Goal: Information Seeking & Learning: Check status

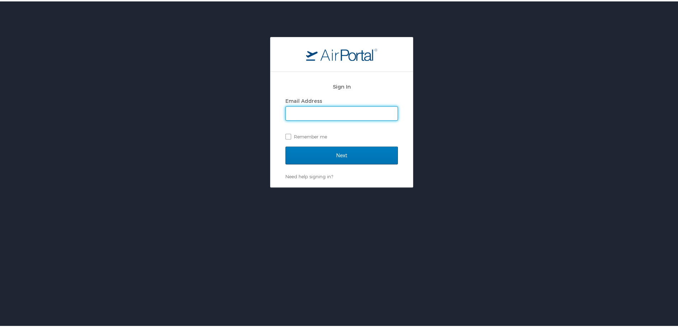
drag, startPoint x: 320, startPoint y: 112, endPoint x: 322, endPoint y: 119, distance: 7.0
click at [320, 112] on input "Email Address" at bounding box center [342, 112] width 112 height 14
type input "megan.foster@cbtravel.com"
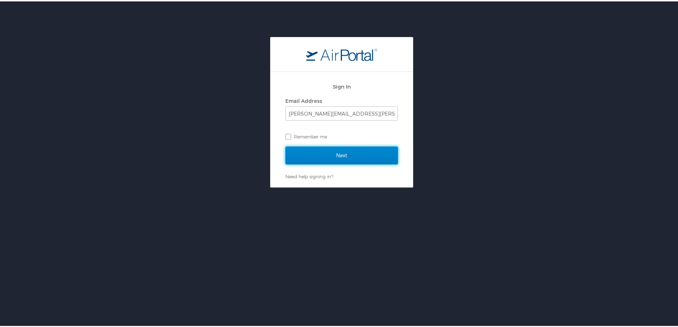
click at [342, 156] on input "Next" at bounding box center [342, 154] width 113 height 18
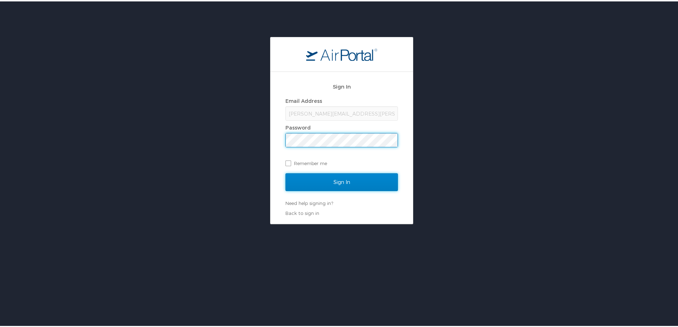
click at [329, 185] on input "Sign In" at bounding box center [342, 181] width 113 height 18
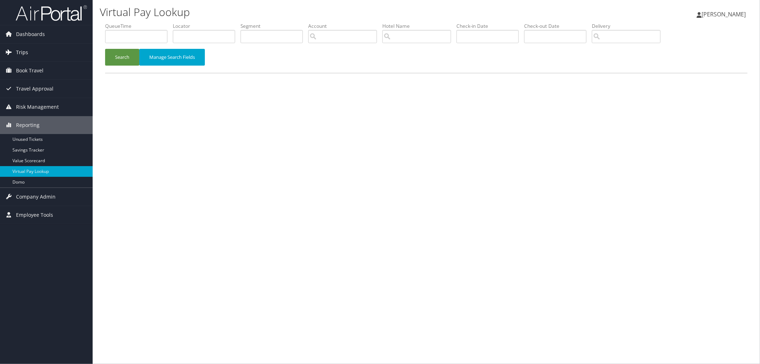
click at [57, 54] on link "Trips" at bounding box center [46, 52] width 93 height 18
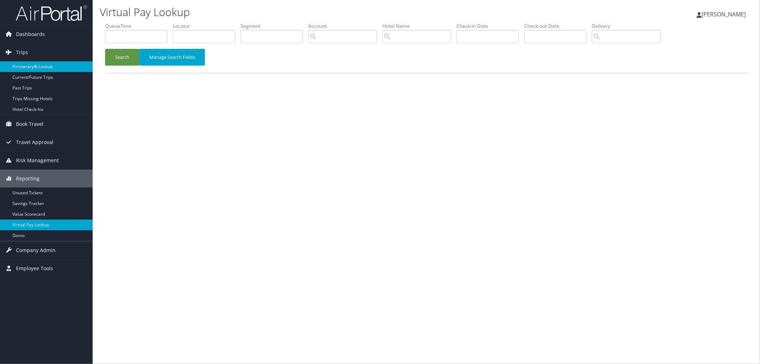
click at [53, 62] on link "Airtinerary® Lookup" at bounding box center [46, 66] width 93 height 11
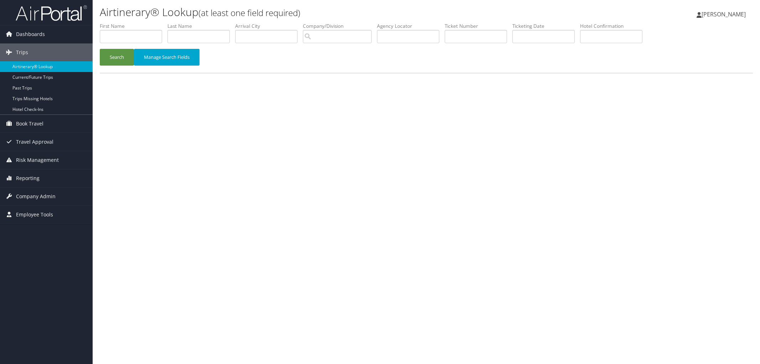
click at [507, 36] on input "text" at bounding box center [475, 36] width 62 height 13
click at [628, 38] on input "text" at bounding box center [611, 36] width 62 height 13
click at [439, 41] on input "text" at bounding box center [408, 36] width 62 height 13
paste input "DXEFHA"
type input "DXEFHA"
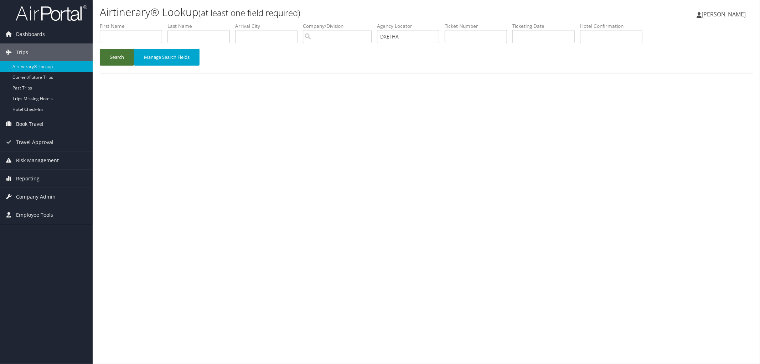
click at [130, 58] on button "Search" at bounding box center [117, 57] width 34 height 17
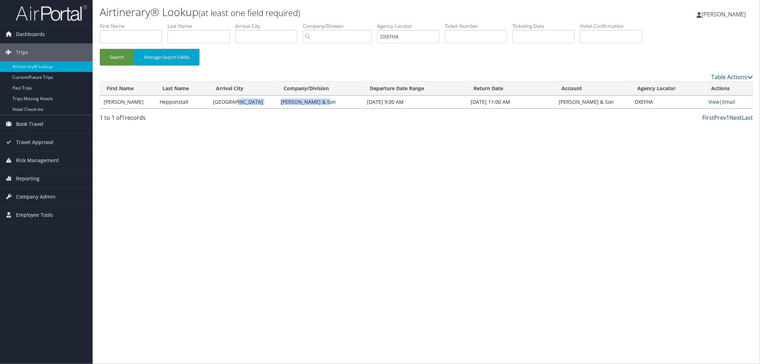
drag, startPoint x: 268, startPoint y: 103, endPoint x: 325, endPoint y: 103, distance: 57.0
click at [325, 103] on tr "Rodney Hepponstall Montreal CH Guenther & Son Oct 14, 2025 9:00 AM Oct 15, 2025…" at bounding box center [426, 101] width 652 height 13
copy tr "CH Guenther & Son"
drag, startPoint x: 440, startPoint y: 40, endPoint x: 338, endPoint y: 47, distance: 101.5
click at [338, 22] on ul "First Name Last Name Departure City Arrival City Company/Division Airport/City …" at bounding box center [426, 22] width 653 height 0
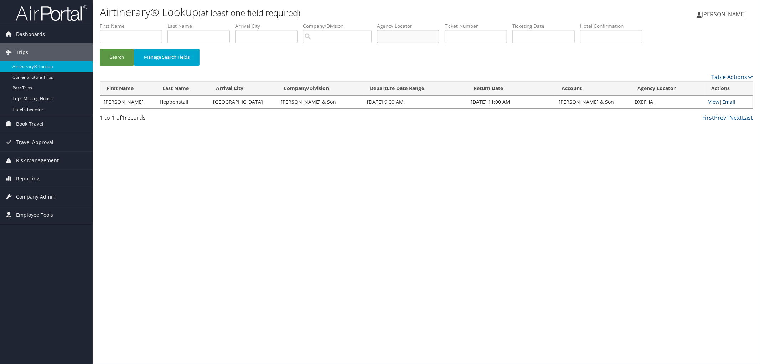
paste input "HWMDWD"
type input "HWMDWD"
click at [100, 49] on button "Search" at bounding box center [117, 57] width 34 height 17
drag, startPoint x: 324, startPoint y: 100, endPoint x: 251, endPoint y: 104, distance: 72.7
click at [250, 104] on tr "Hakim Savoy Montreal CH Guenther & Son Oct 14, 2025 2:59 PM Oct 16, 2025 4:27 P…" at bounding box center [426, 101] width 652 height 13
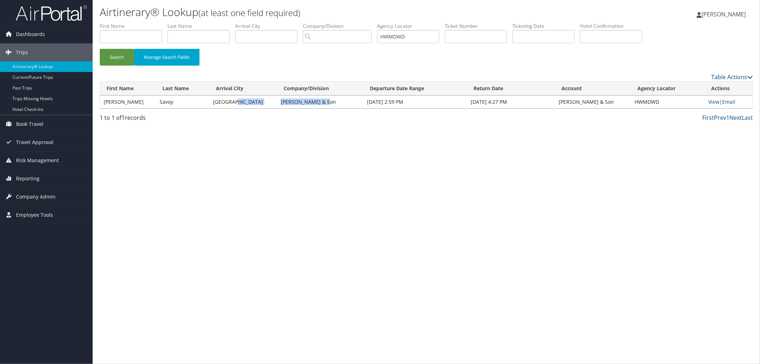
copy tr "CH Guenther & Son"
click at [708, 102] on link "View" at bounding box center [713, 101] width 11 height 7
copy tr "CH Guenther & Son"
click at [283, 182] on div "Airtinerary® Lookup (at least one field required) Megan Foster Megan Foster My …" at bounding box center [426, 182] width 667 height 364
drag, startPoint x: 321, startPoint y: 100, endPoint x: 263, endPoint y: 103, distance: 57.8
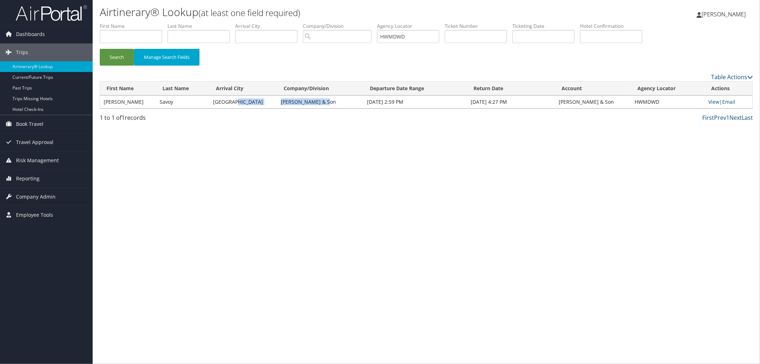
click at [263, 103] on tr "Hakim Savoy Montreal CH Guenther & Son Oct 14, 2025 2:59 PM Oct 16, 2025 4:27 P…" at bounding box center [426, 101] width 652 height 13
drag, startPoint x: 280, startPoint y: 102, endPoint x: 267, endPoint y: 141, distance: 41.2
click at [267, 141] on div "Airtinerary® Lookup (at least one field required) Megan Foster Megan Foster My …" at bounding box center [426, 182] width 667 height 364
drag, startPoint x: 276, startPoint y: 103, endPoint x: 341, endPoint y: 104, distance: 65.2
click at [341, 104] on td "CH Guenther & Son" at bounding box center [320, 101] width 86 height 13
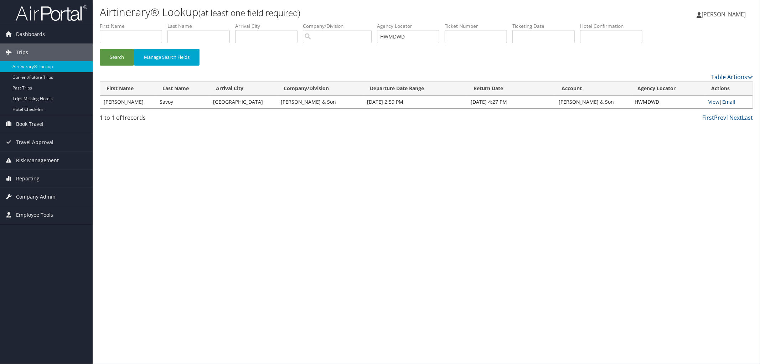
click at [300, 128] on div "Airtinerary® Lookup (at least one field required) Megan Foster Megan Foster My …" at bounding box center [426, 182] width 667 height 364
drag, startPoint x: 268, startPoint y: 98, endPoint x: 374, endPoint y: 98, distance: 105.8
click at [374, 98] on tr "Hakim Savoy Montreal CH Guenther & Son Oct 14, 2025 2:59 PM Oct 16, 2025 4:27 P…" at bounding box center [426, 101] width 652 height 13
click at [344, 148] on div "Airtinerary® Lookup (at least one field required) Megan Foster Megan Foster My …" at bounding box center [426, 182] width 667 height 364
drag, startPoint x: 268, startPoint y: 104, endPoint x: 344, endPoint y: 104, distance: 75.9
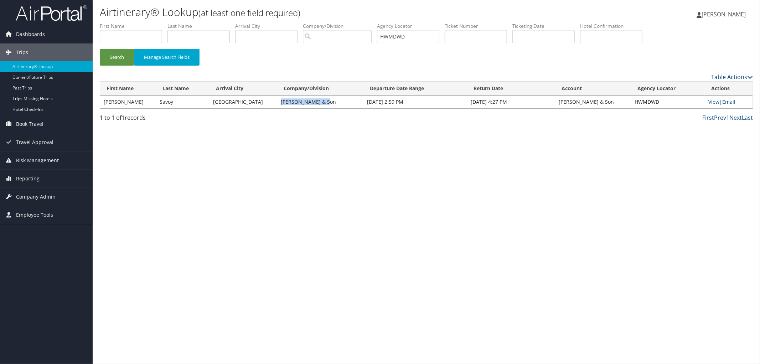
click at [344, 104] on td "CH Guenther & Son" at bounding box center [320, 101] width 86 height 13
